Goal: Find specific page/section: Find specific page/section

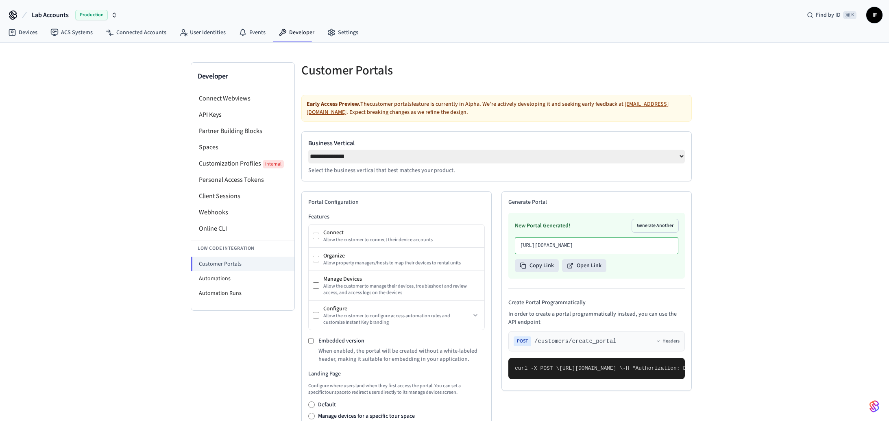
select select "**********"
click at [35, 32] on link "Devices" at bounding box center [23, 32] width 42 height 15
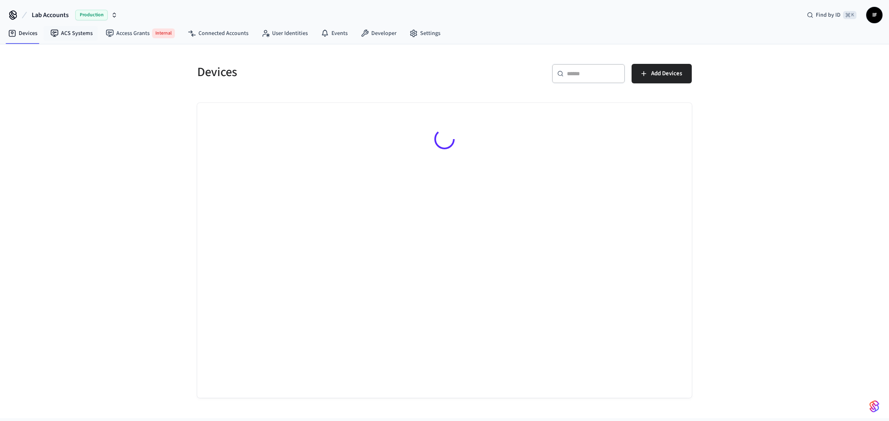
click at [71, 33] on link "ACS Systems" at bounding box center [71, 33] width 55 height 15
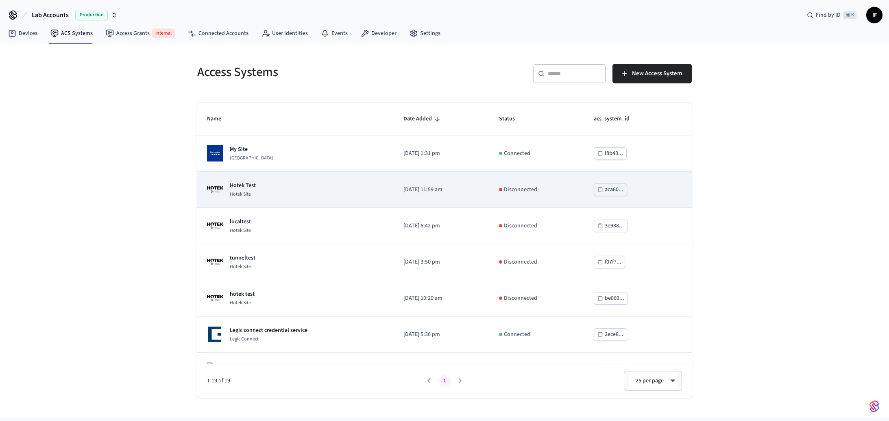
click at [282, 192] on div "Hotek Test Hotek Site" at bounding box center [295, 189] width 177 height 16
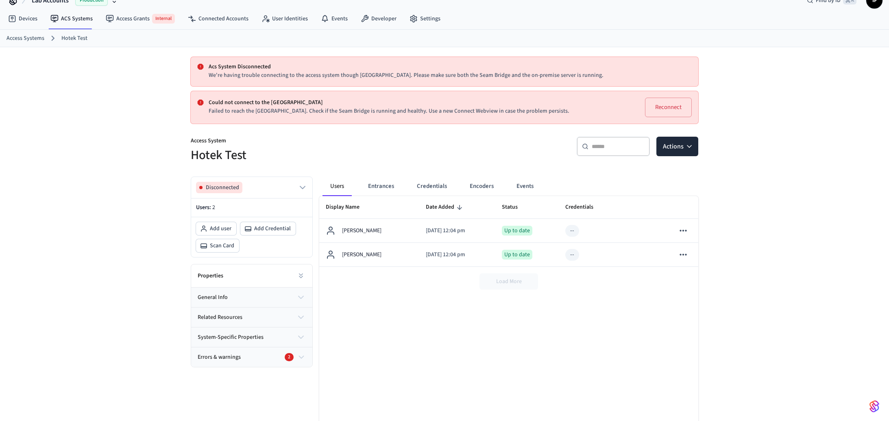
scroll to position [41, 0]
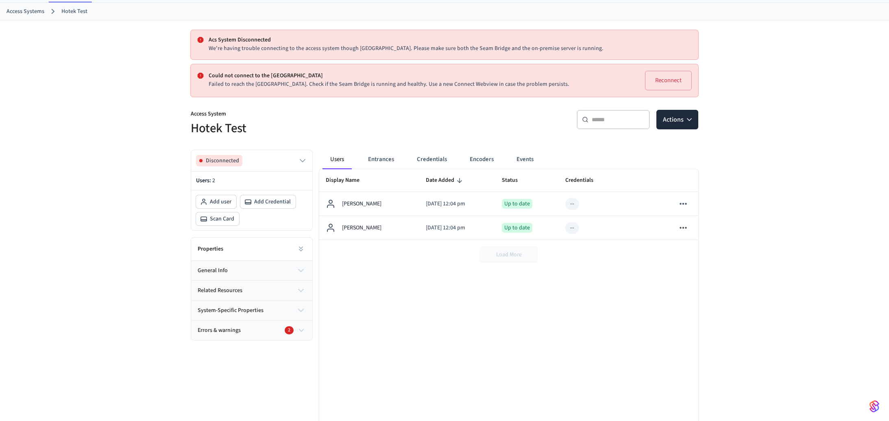
click at [294, 267] on button "general info" at bounding box center [251, 271] width 121 height 20
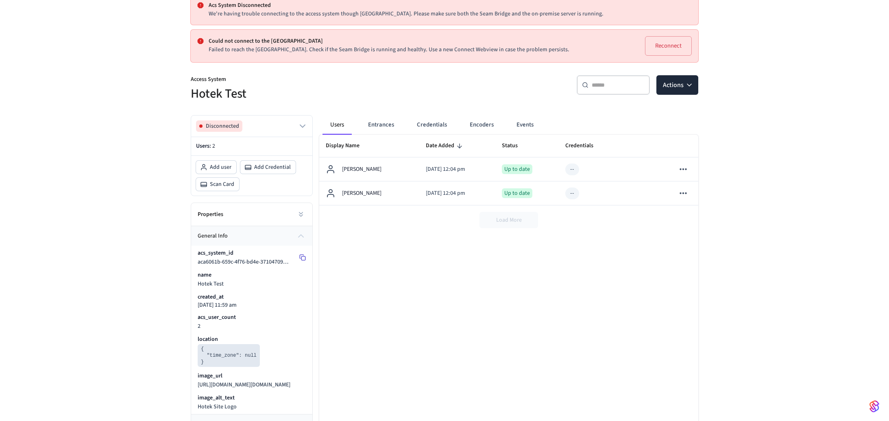
scroll to position [100, 0]
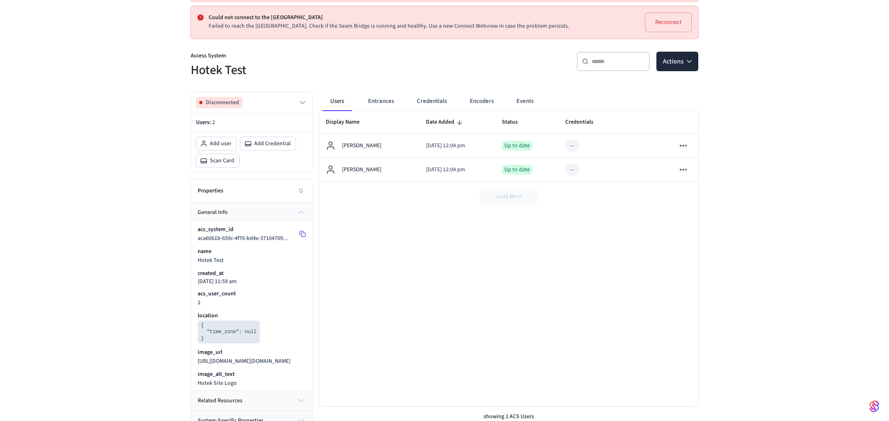
click at [300, 233] on icon at bounding box center [302, 233] width 7 height 7
